Goal: Transaction & Acquisition: Purchase product/service

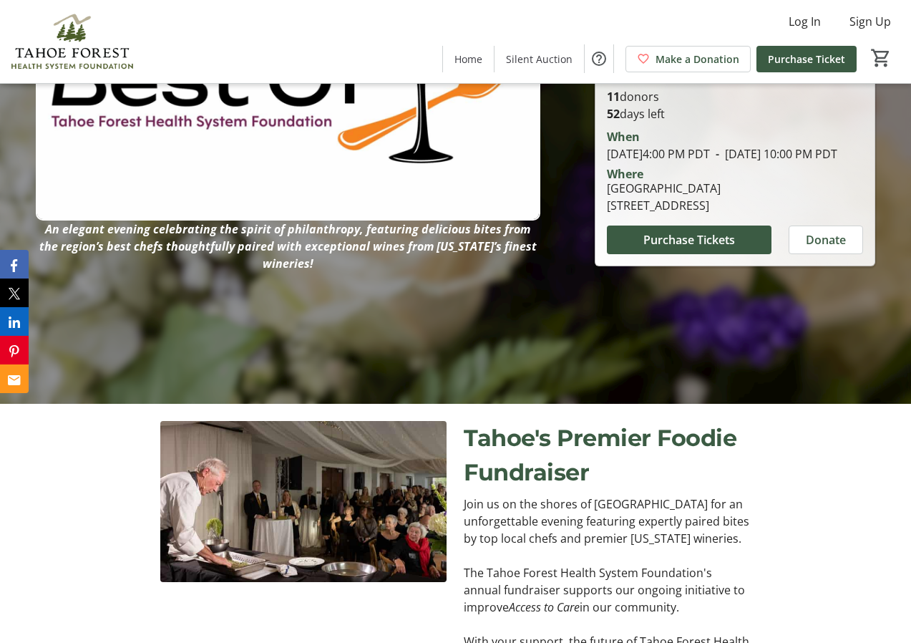
scroll to position [271, 0]
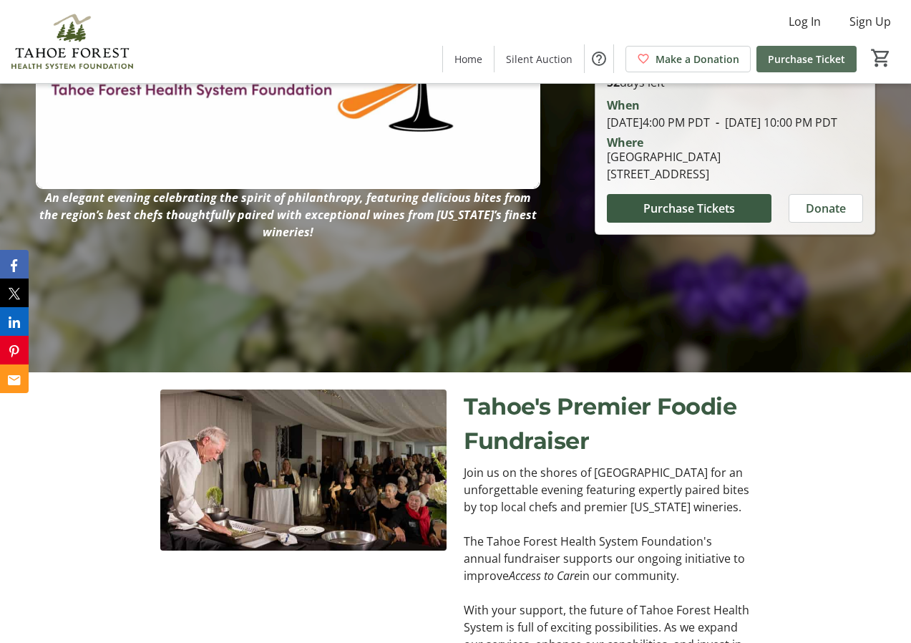
click at [797, 54] on span "Purchase Ticket" at bounding box center [806, 59] width 77 height 15
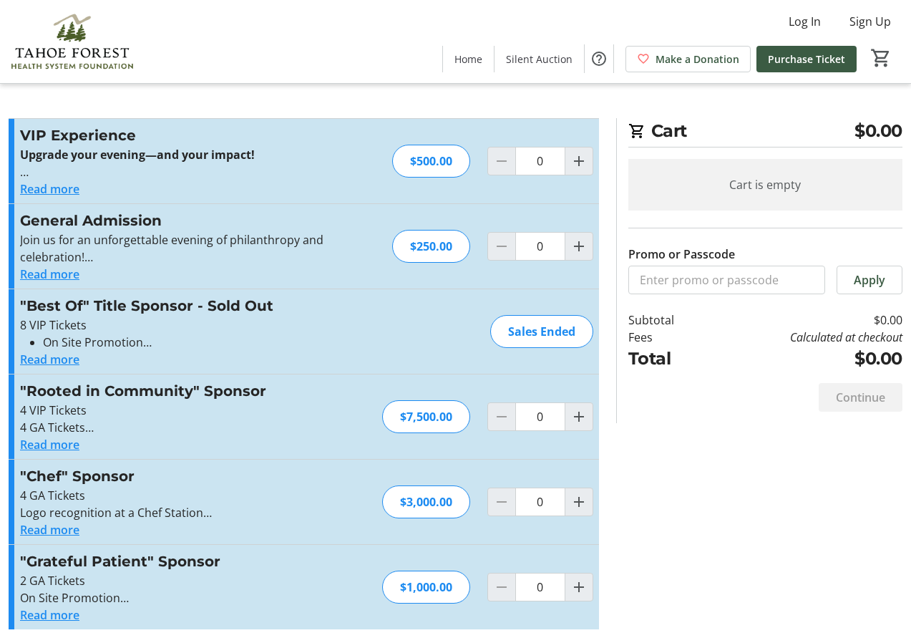
click at [73, 273] on button "Read more" at bounding box center [49, 274] width 59 height 17
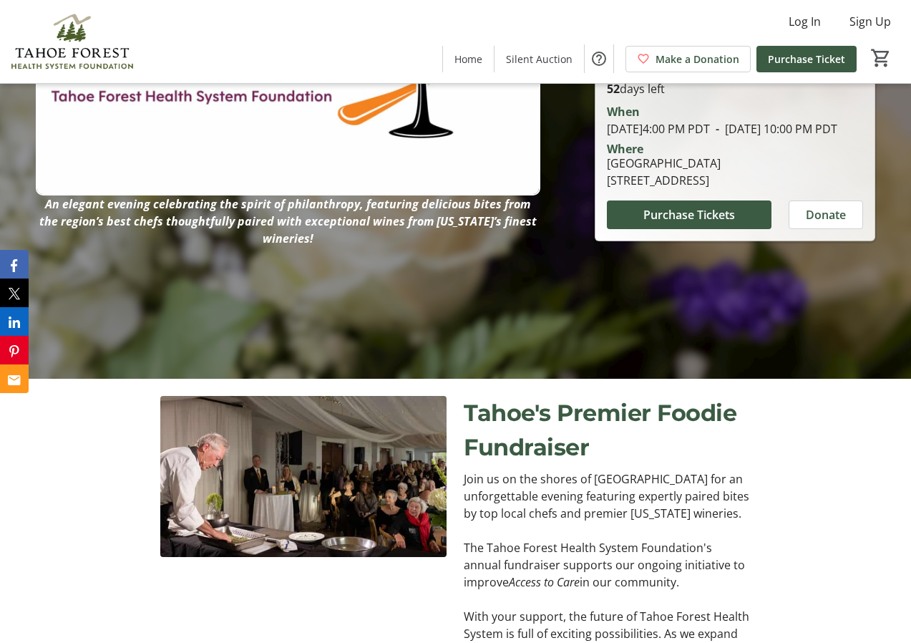
scroll to position [271, 0]
